Goal: Task Accomplishment & Management: Manage account settings

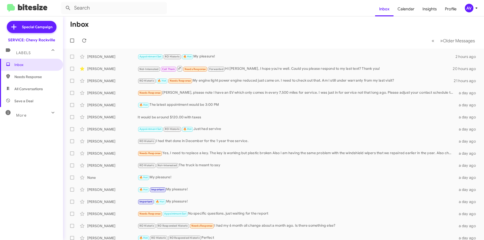
click at [465, 6] on div "AV" at bounding box center [468, 8] width 9 height 9
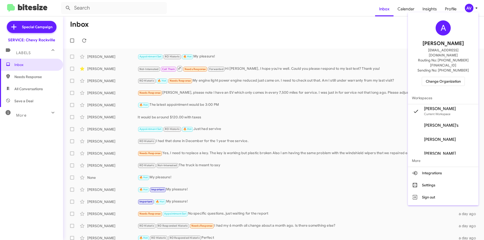
click at [447, 77] on span "Change Organization" at bounding box center [442, 81] width 35 height 9
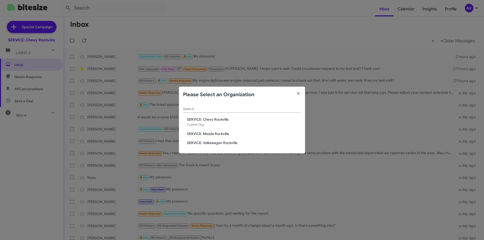
click at [206, 133] on span "SERVICE: Mazda Rockville" at bounding box center [244, 133] width 114 height 5
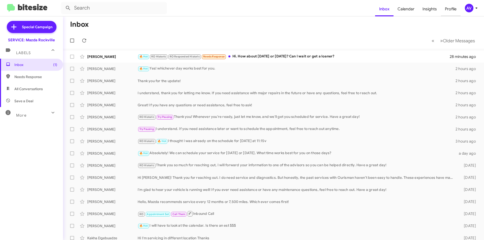
click at [429, 21] on mat-toolbar-row "Inbox" at bounding box center [273, 24] width 421 height 16
click at [471, 4] on mat-toolbar "Inbox Calendar Insights Profile AV" at bounding box center [242, 8] width 484 height 16
click at [471, 5] on div "AV" at bounding box center [468, 8] width 9 height 9
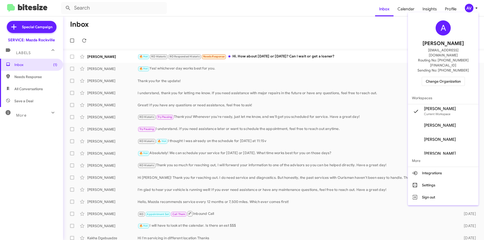
click at [431, 77] on span "Change Organization" at bounding box center [442, 81] width 35 height 9
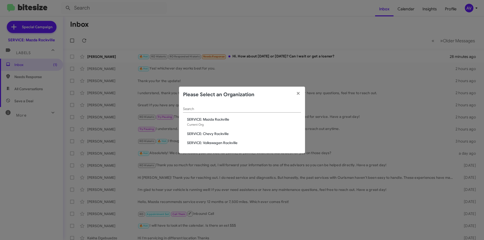
click at [219, 142] on span "SERVICE: Volkswagen Rockville" at bounding box center [244, 142] width 114 height 5
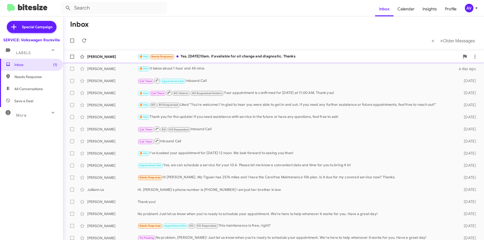
click at [254, 57] on div "🔥 Hot Needs Response Yes, [DATE]10am, if available for oil change and diagnosti…" at bounding box center [298, 57] width 322 height 6
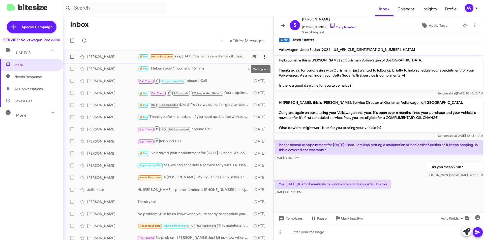
click at [261, 54] on icon at bounding box center [264, 57] width 6 height 6
click at [235, 72] on span "Mark as unread" at bounding box center [222, 70] width 25 height 12
